Goal: Task Accomplishment & Management: Complete application form

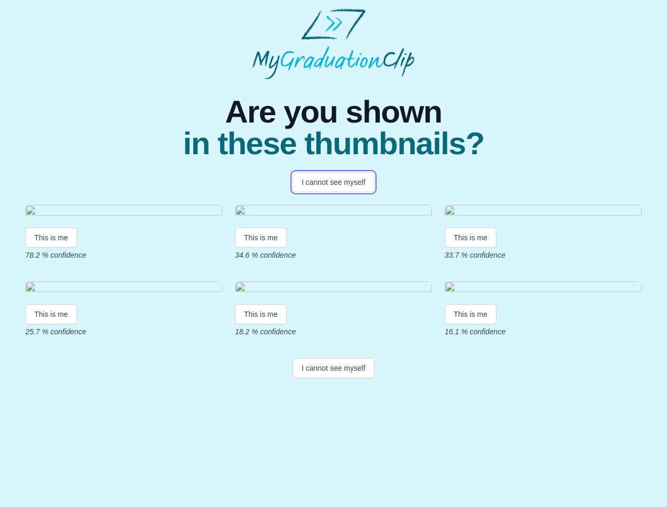
click at [333, 182] on button "I cannot see myself" at bounding box center [334, 182] width 82 height 20
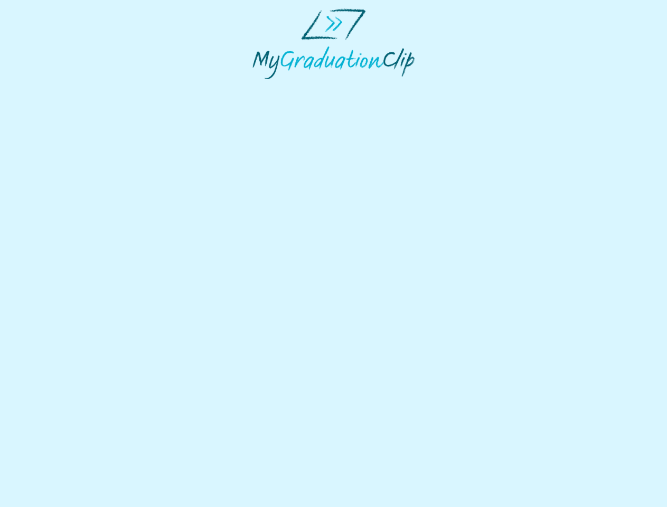
click at [51, 88] on html at bounding box center [333, 44] width 667 height 88
click at [262, 88] on html at bounding box center [333, 44] width 667 height 88
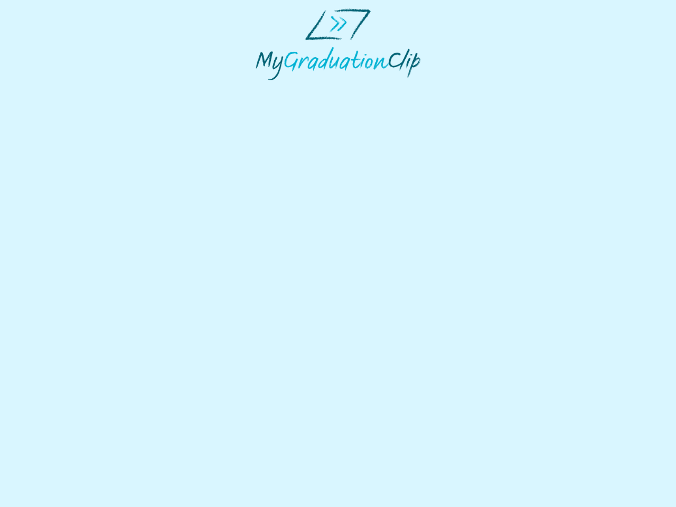
click at [473, 89] on html at bounding box center [338, 44] width 676 height 89
click at [51, 89] on html at bounding box center [338, 44] width 676 height 89
click at [262, 89] on html at bounding box center [338, 44] width 676 height 89
click at [473, 89] on html at bounding box center [338, 44] width 676 height 89
